Goal: Check status: Check status

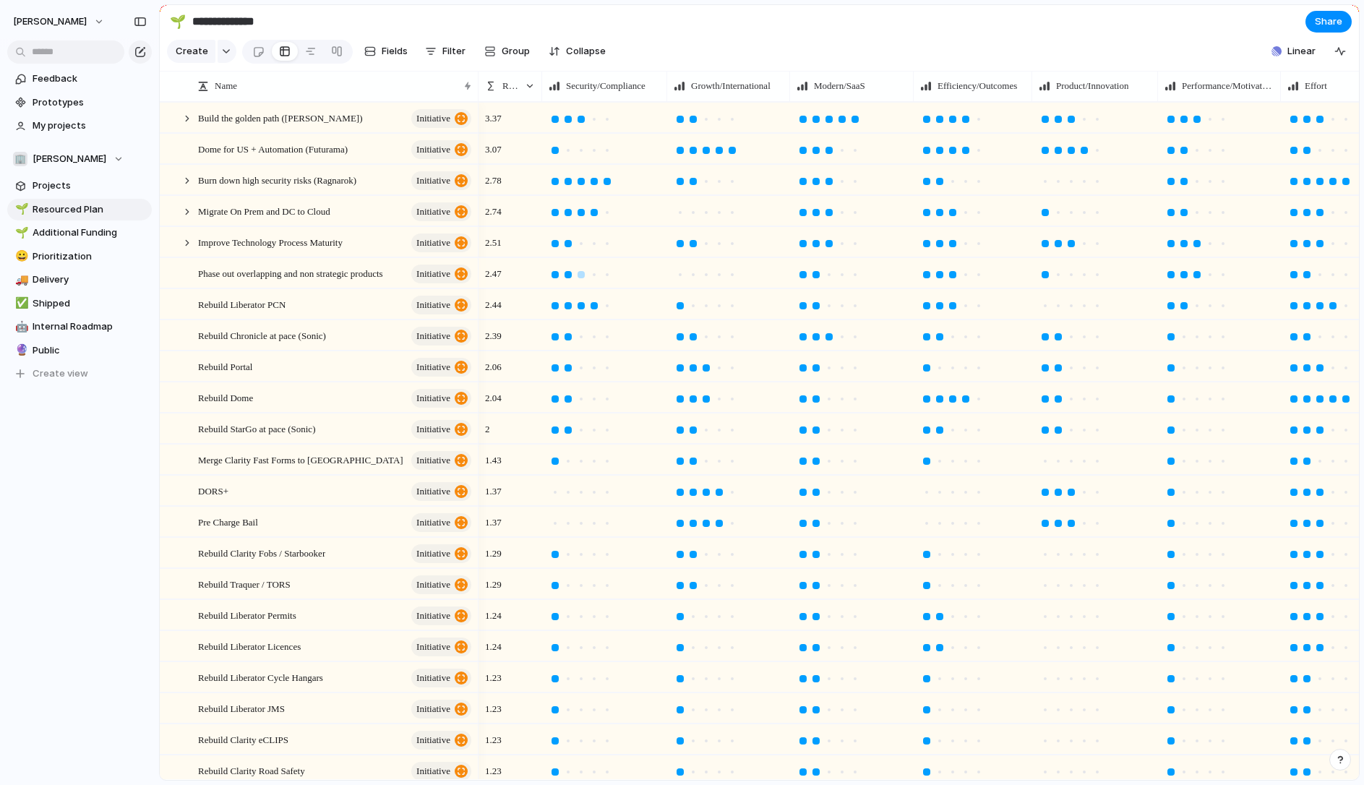
click at [567, 276] on div at bounding box center [568, 274] width 7 height 7
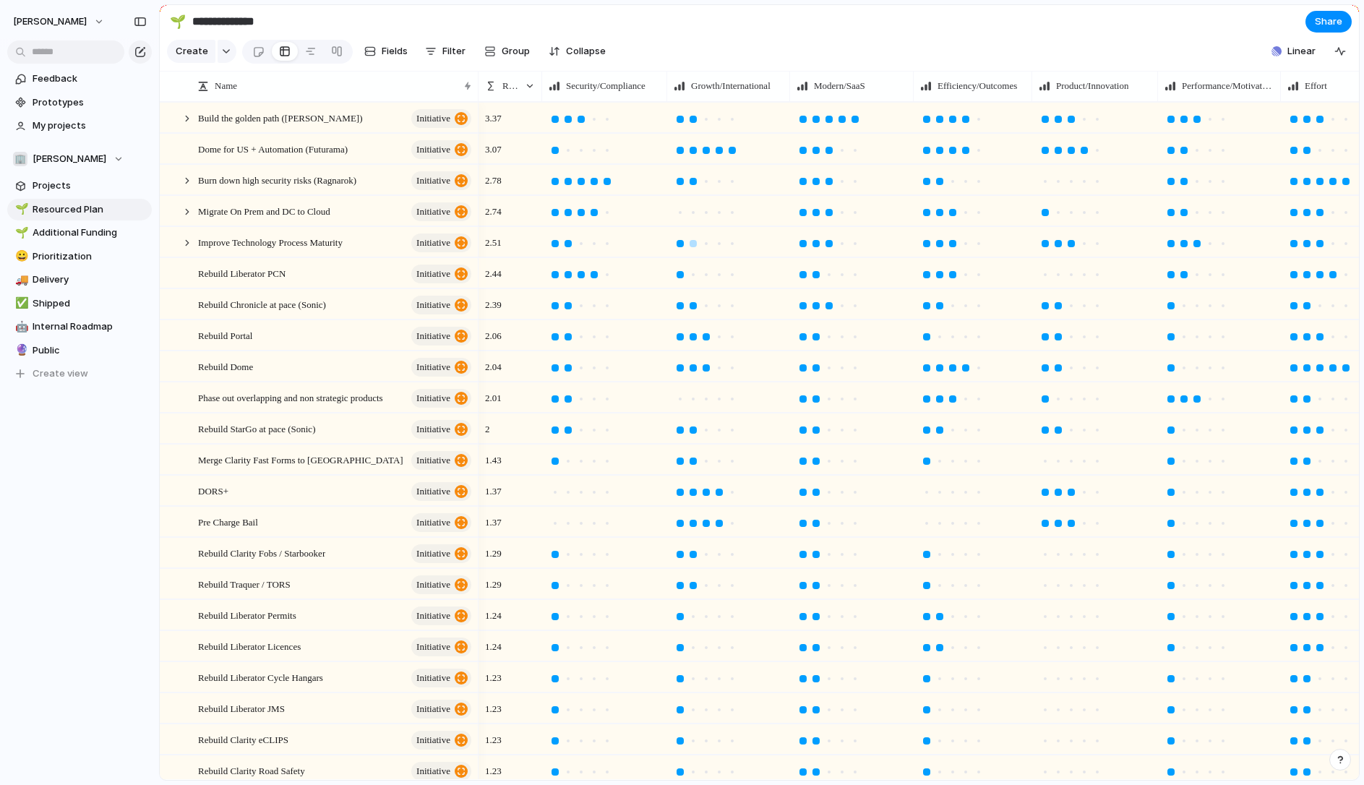
click at [681, 244] on div at bounding box center [680, 243] width 7 height 7
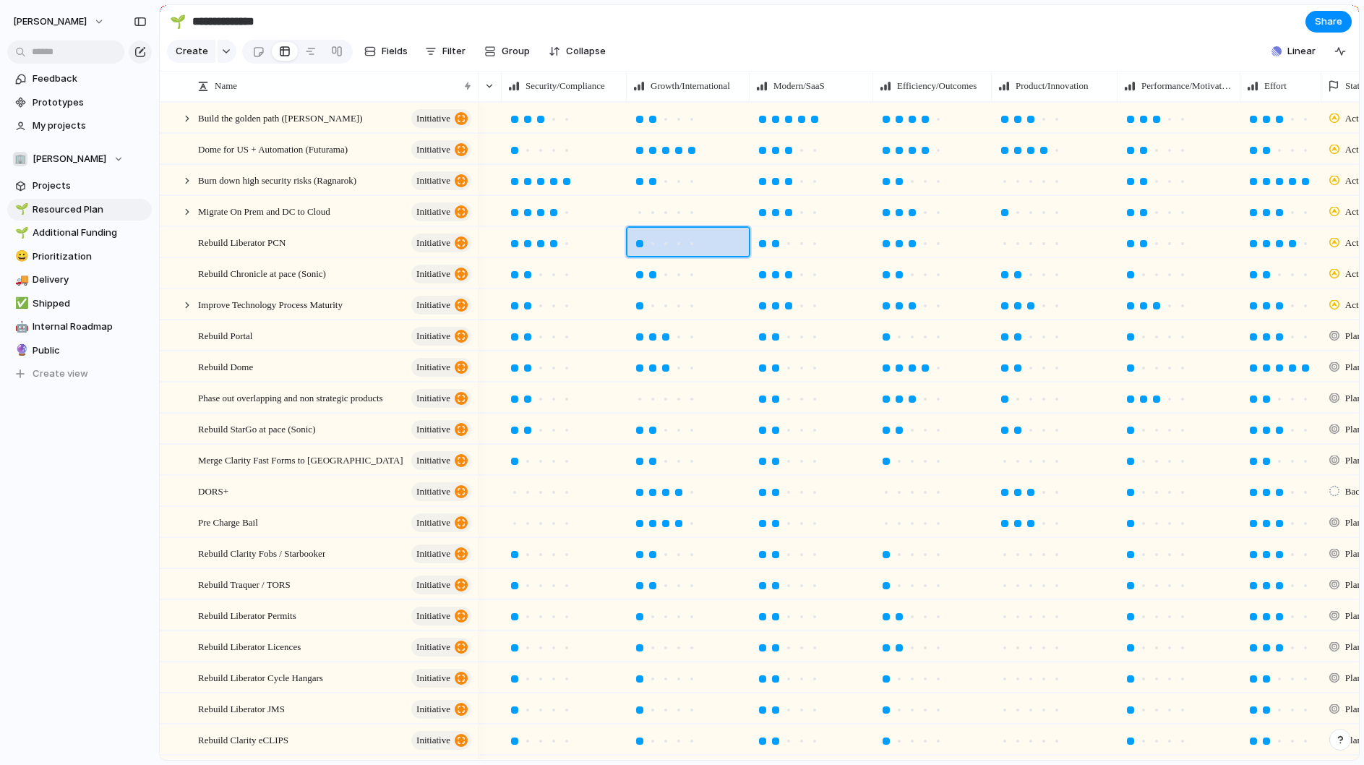
scroll to position [0, 87]
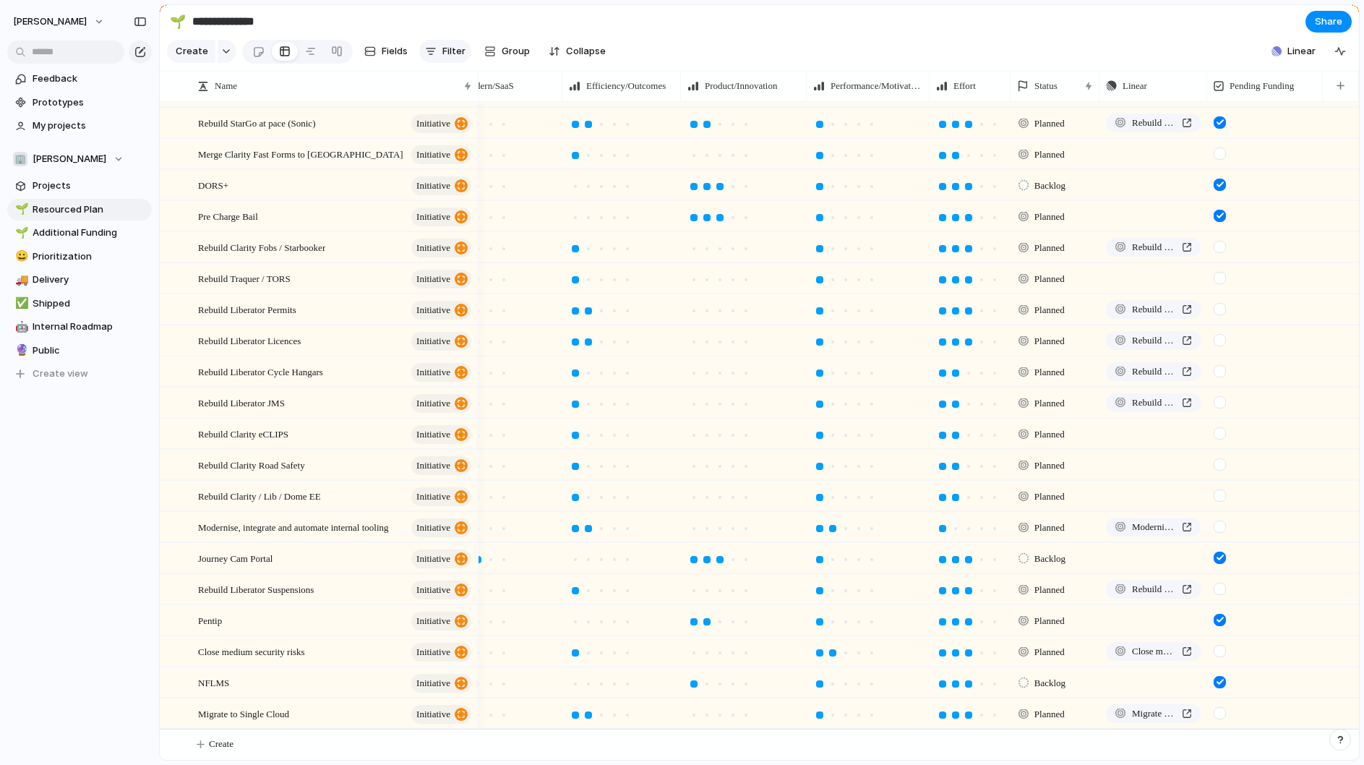
click at [443, 53] on span "Filter" at bounding box center [453, 51] width 23 height 14
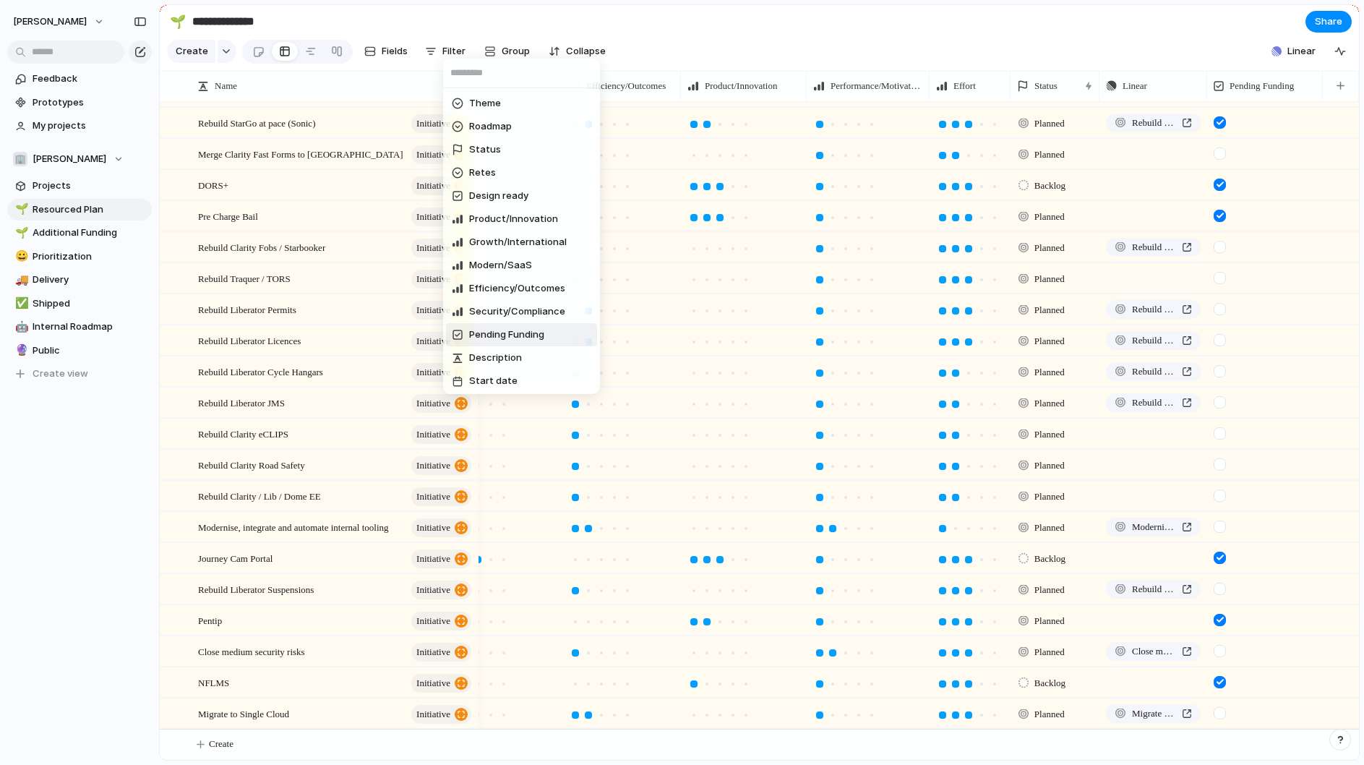
click at [504, 335] on span "Pending Funding" at bounding box center [506, 334] width 75 height 14
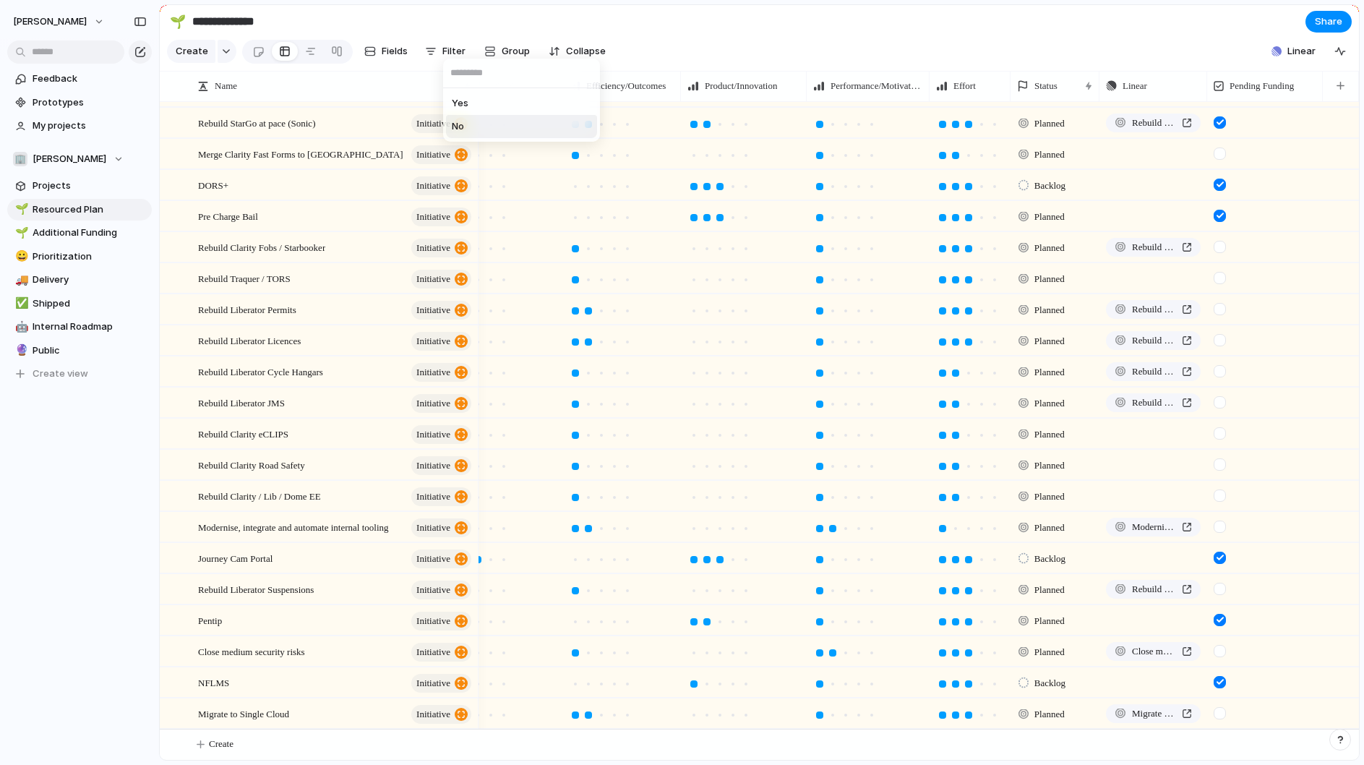
click at [491, 127] on li "No" at bounding box center [521, 126] width 151 height 23
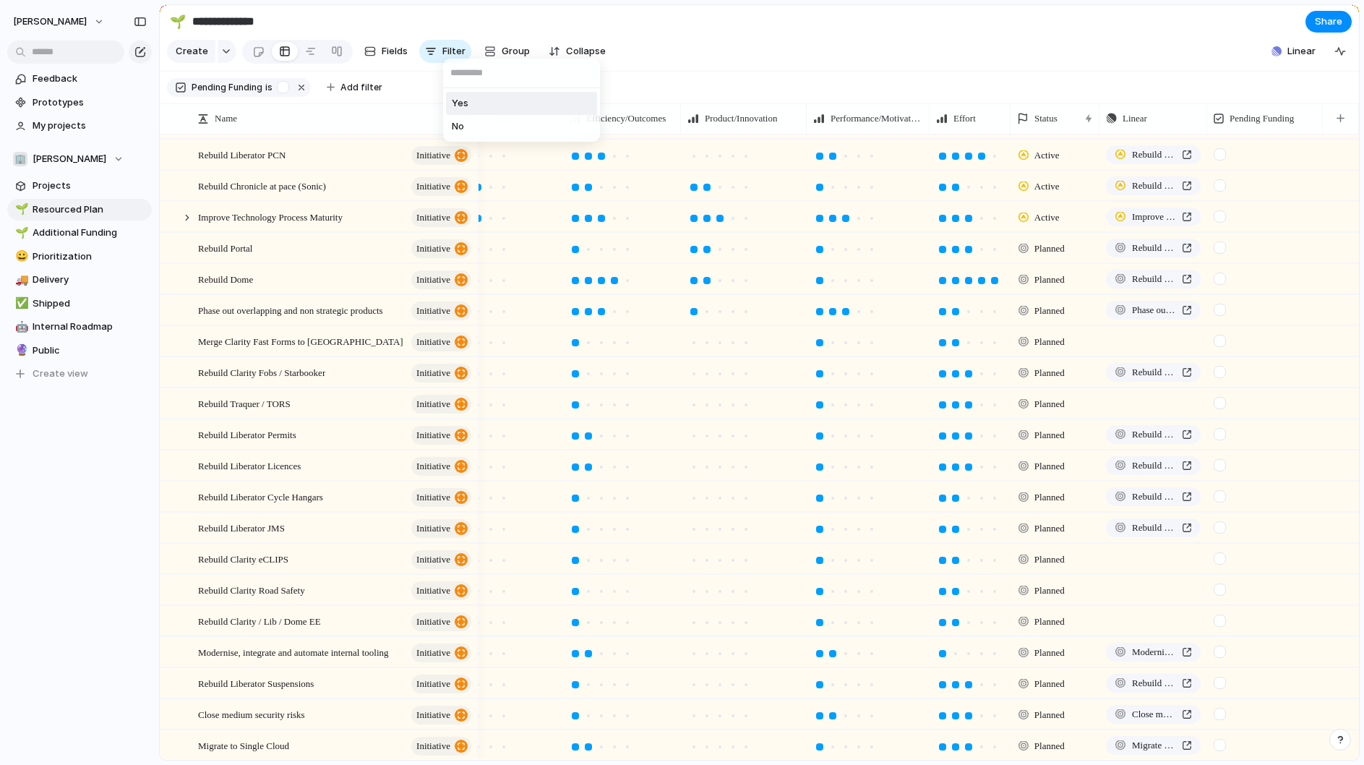
click at [760, 43] on div "Yes No" at bounding box center [682, 382] width 1364 height 765
